Goal: Information Seeking & Learning: Learn about a topic

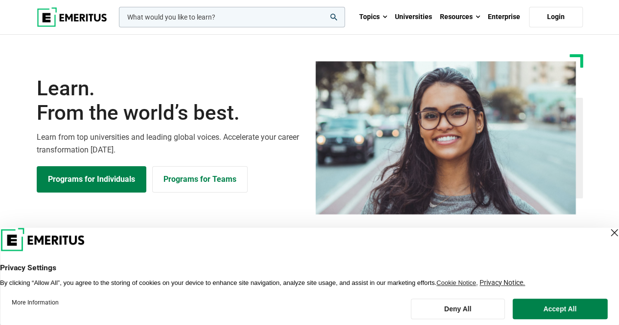
click at [607, 231] on div "Close Layer" at bounding box center [614, 233] width 14 height 14
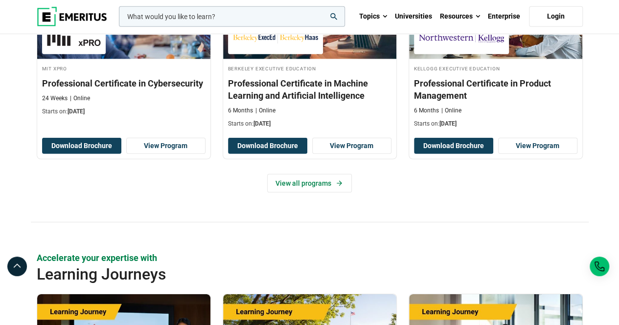
scroll to position [1418, 0]
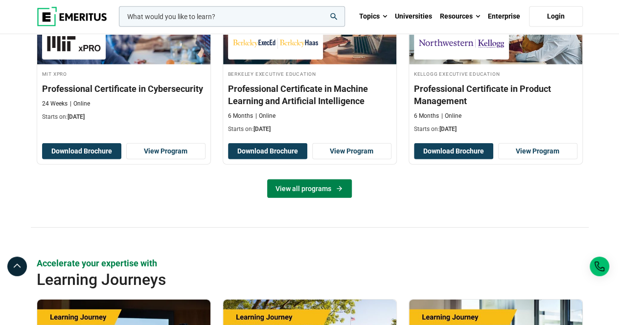
click at [318, 185] on link "View all programs" at bounding box center [309, 188] width 85 height 19
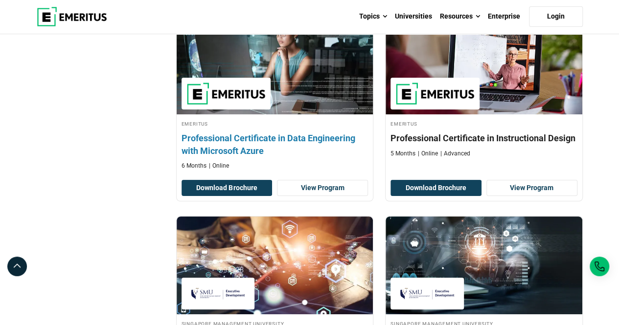
scroll to position [2054, 0]
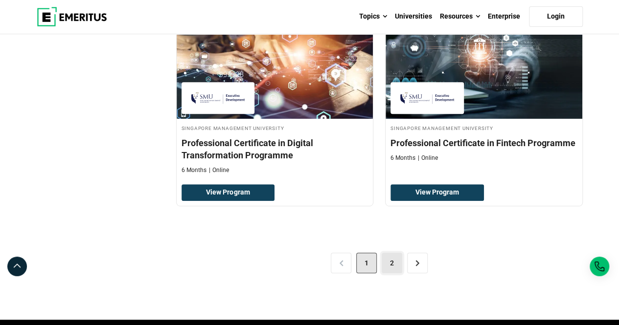
click at [390, 253] on link "2" at bounding box center [391, 263] width 21 height 21
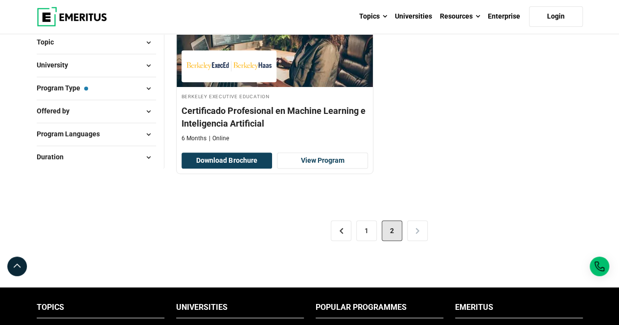
scroll to position [196, 0]
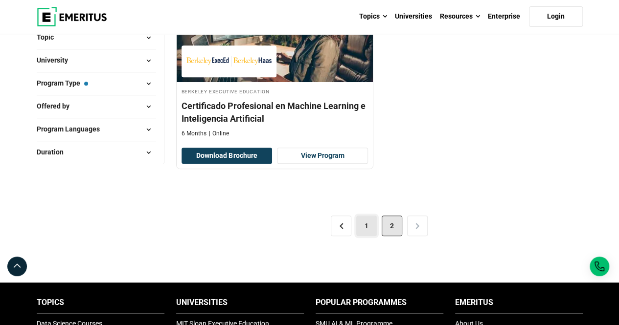
click at [364, 230] on link "1" at bounding box center [366, 226] width 21 height 21
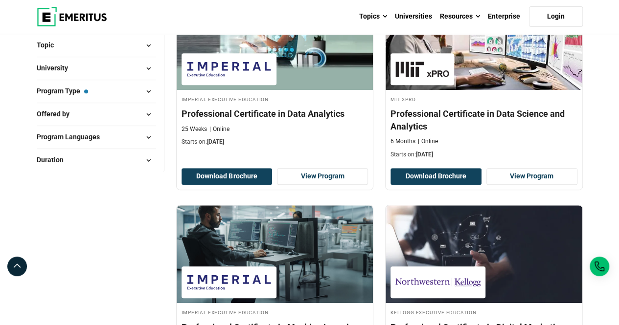
scroll to position [98, 0]
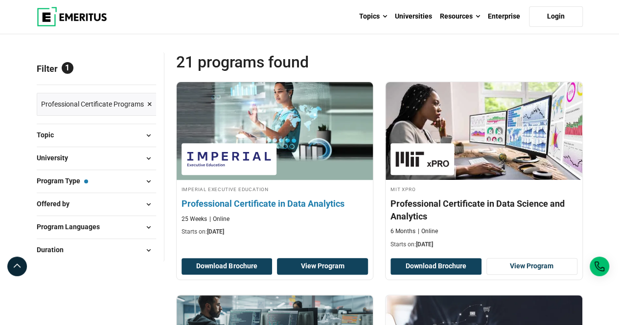
click at [292, 264] on link "View Program" at bounding box center [322, 266] width 91 height 17
